Goal: Information Seeking & Learning: Learn about a topic

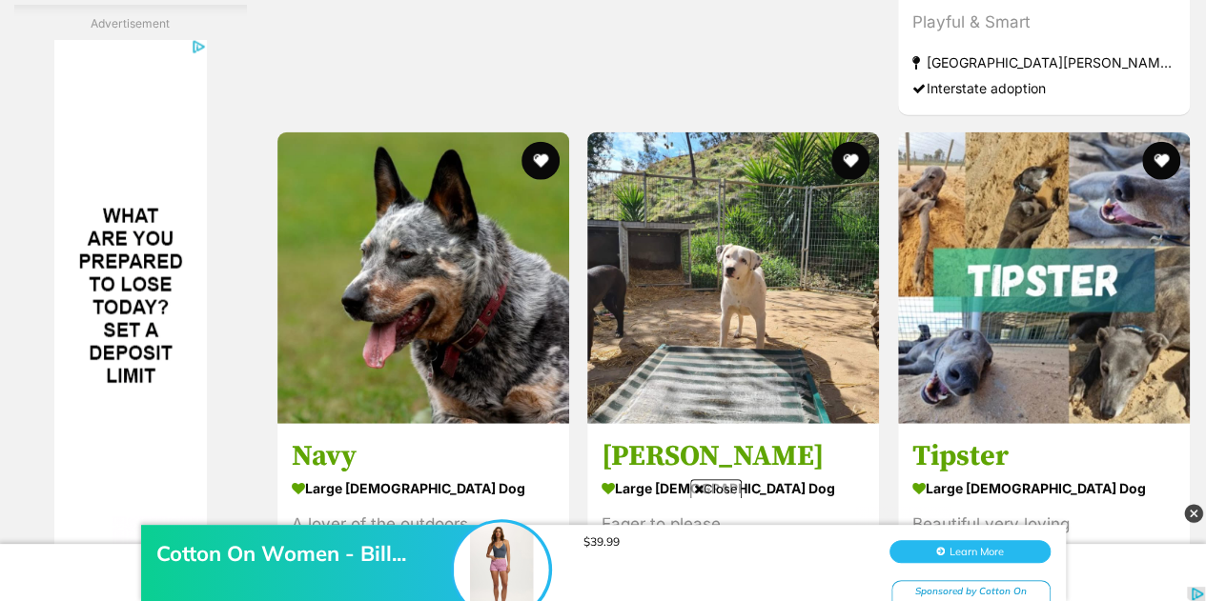
click at [755, 475] on strong "large [DEMOGRAPHIC_DATA] Dog" at bounding box center [732, 489] width 263 height 28
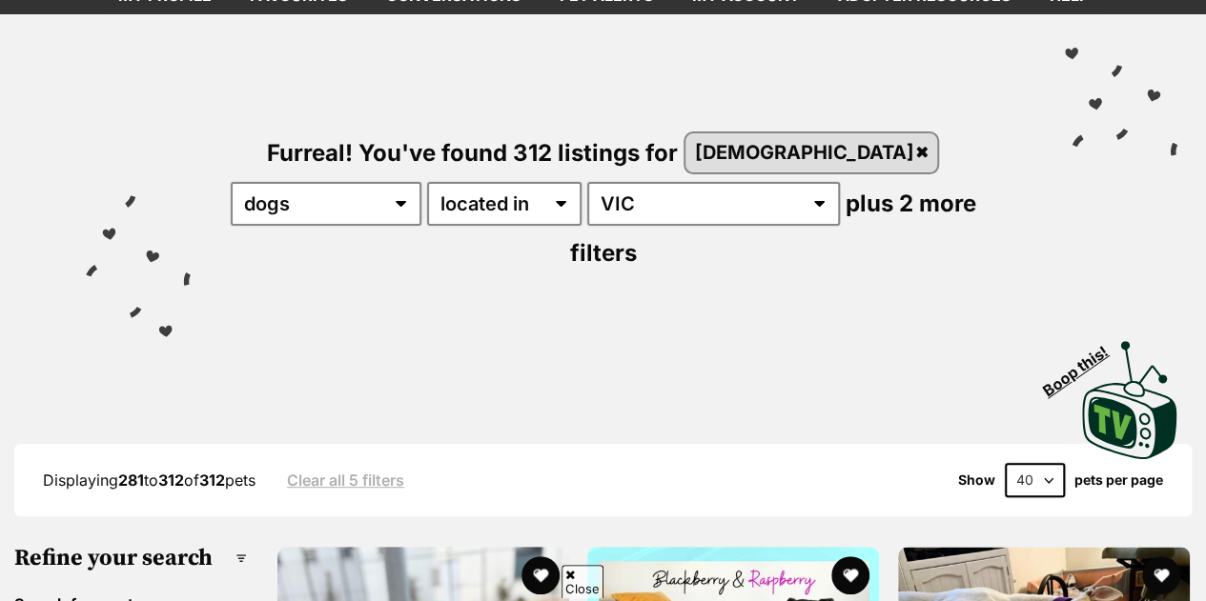
select select "60"
click at [1004, 463] on select "20 40 60" at bounding box center [1034, 480] width 60 height 34
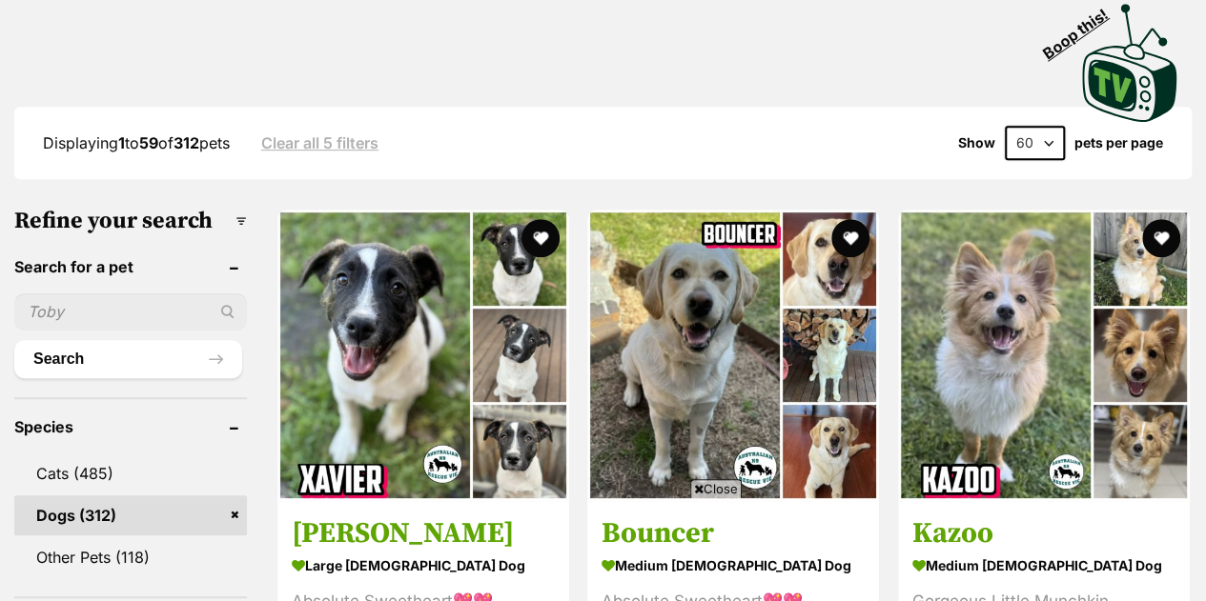
scroll to position [656, 0]
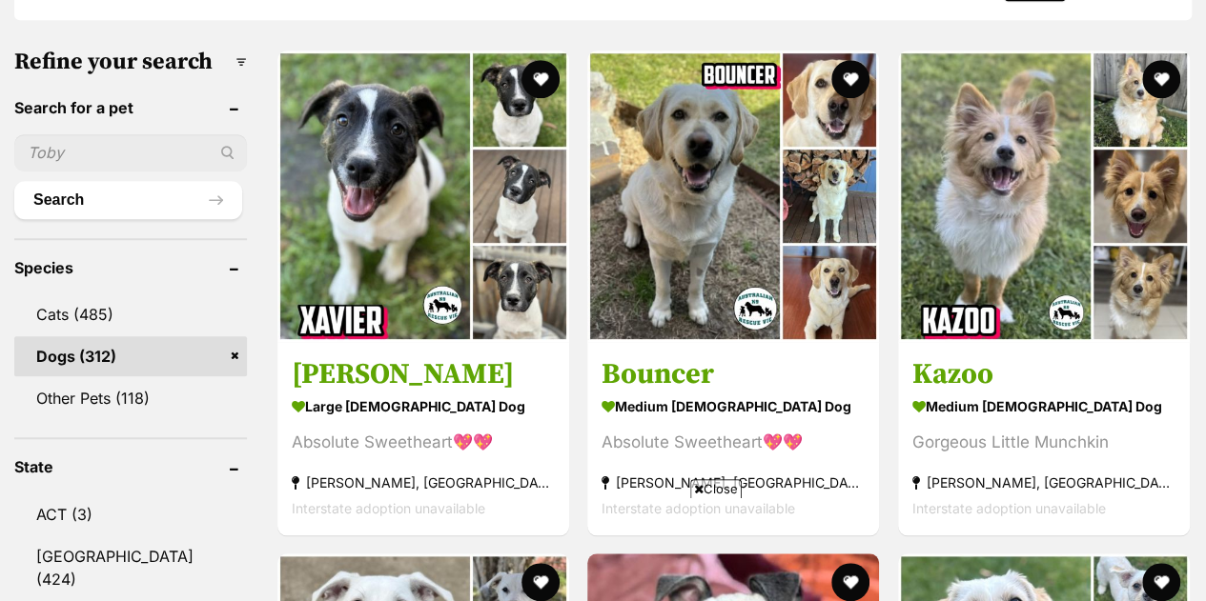
click at [428, 356] on h3 "[PERSON_NAME]" at bounding box center [423, 374] width 263 height 36
